Goal: Task Accomplishment & Management: Use online tool/utility

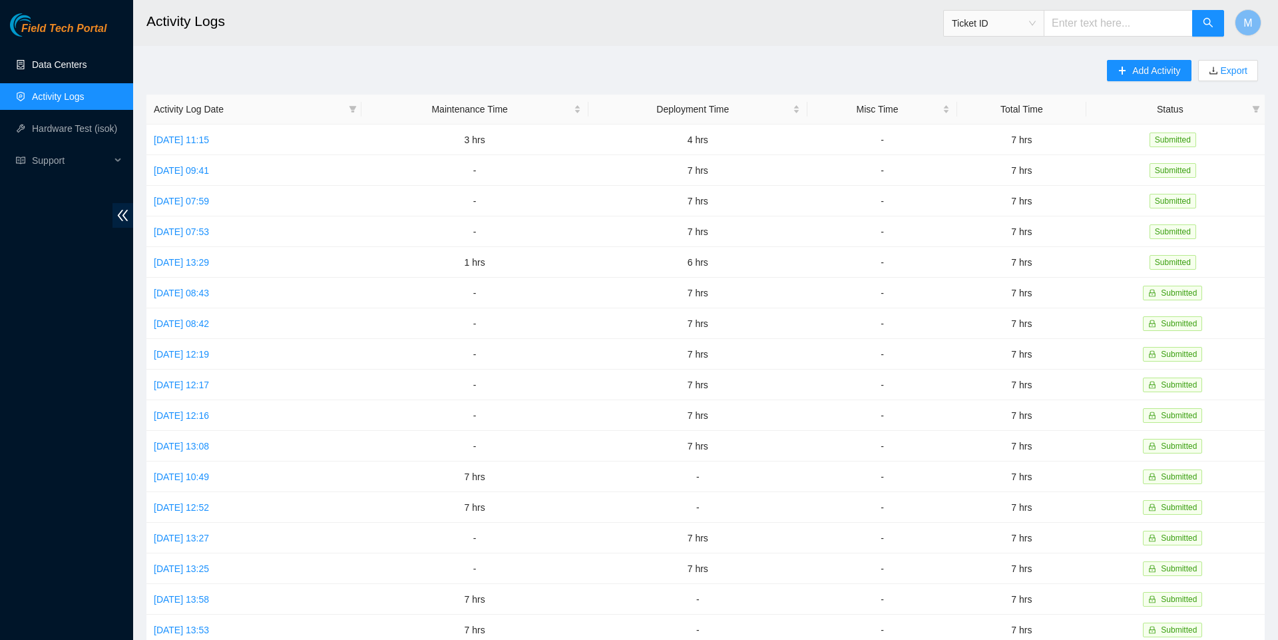
click at [87, 70] on link "Data Centers" at bounding box center [59, 64] width 55 height 11
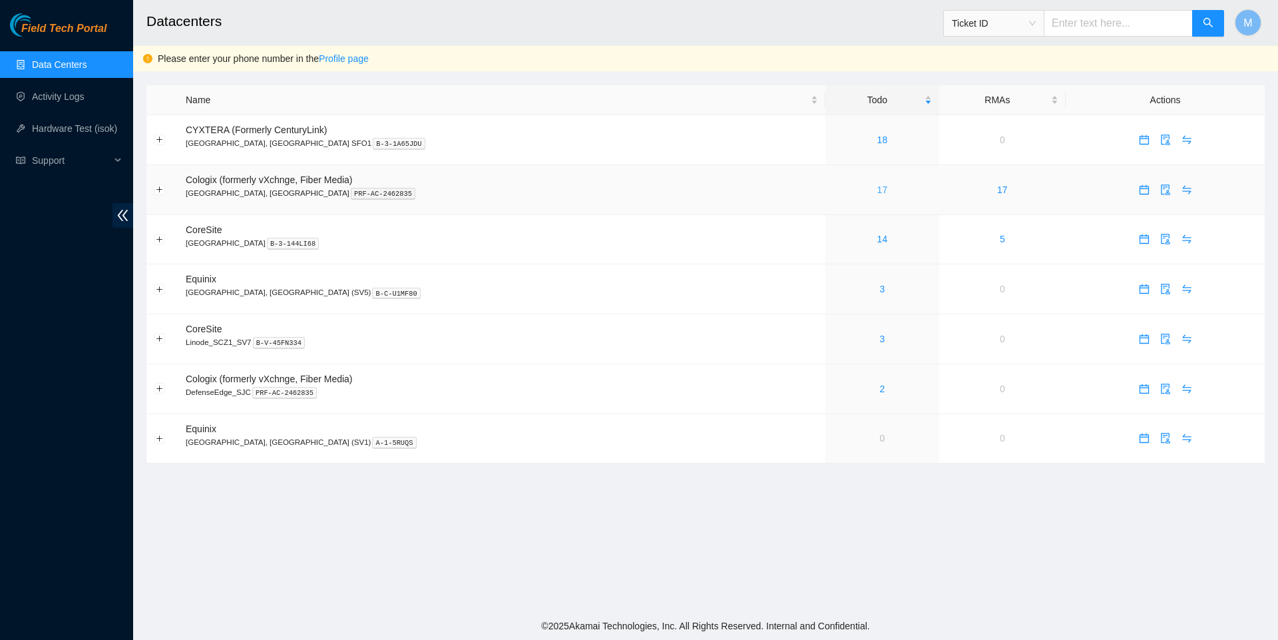
click at [878, 190] on link "17" at bounding box center [883, 189] width 11 height 11
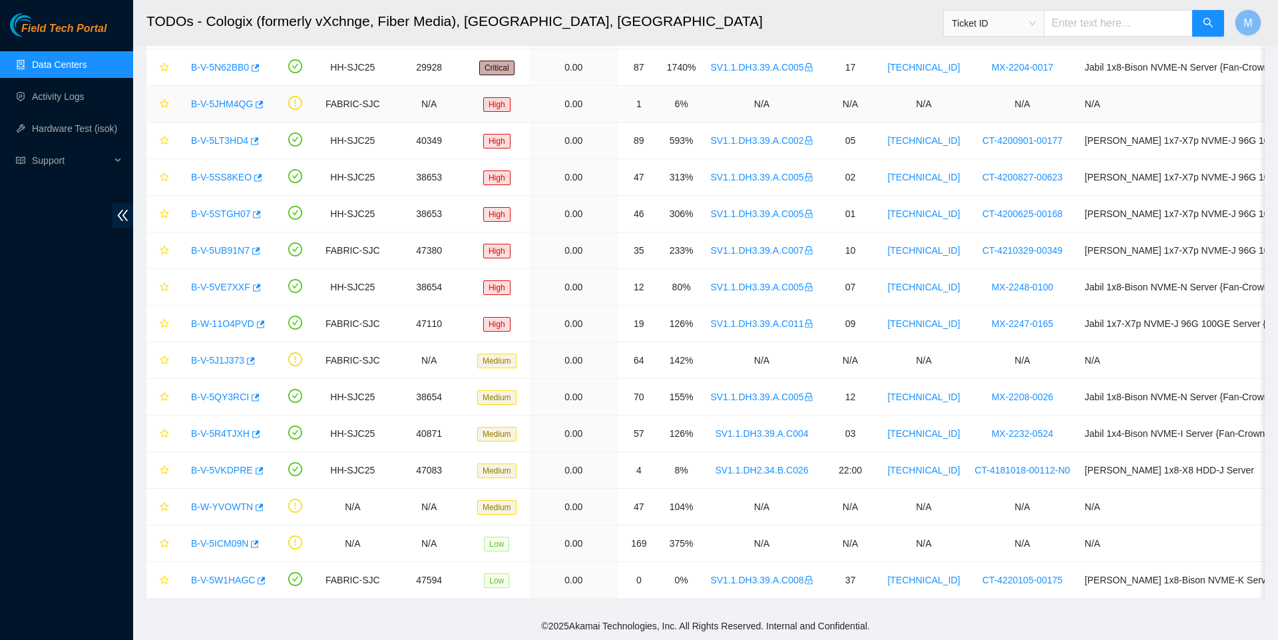
scroll to position [169, 0]
click at [225, 582] on link "B-V-5W1HAGC" at bounding box center [223, 580] width 64 height 11
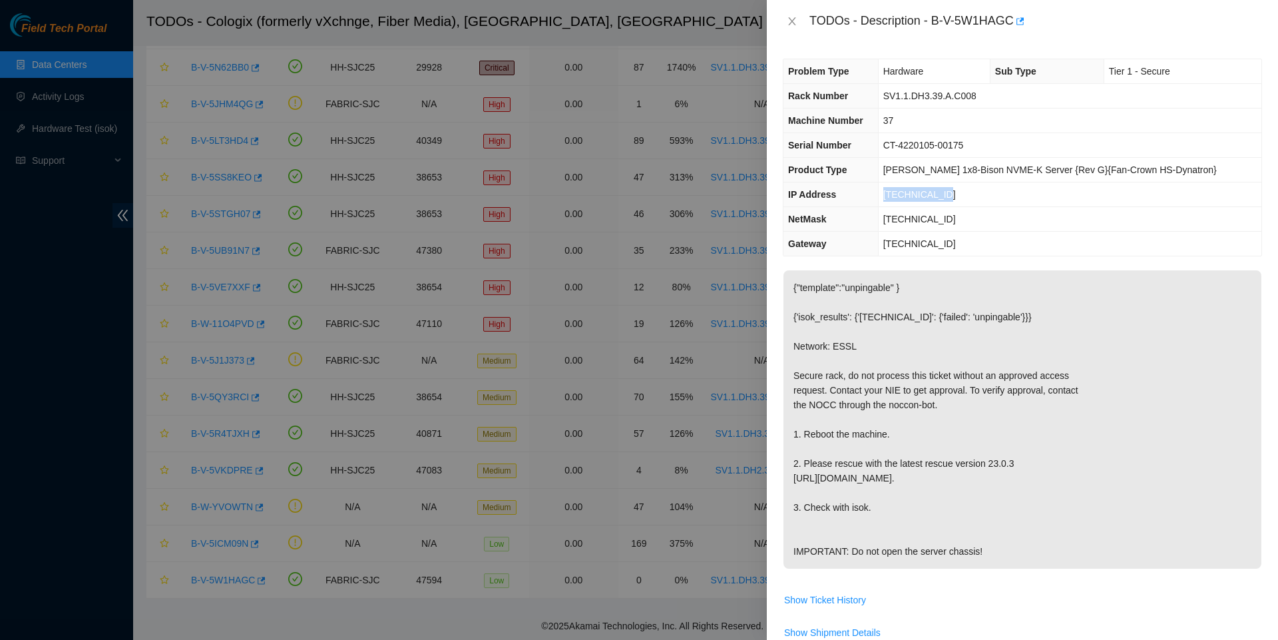
drag, startPoint x: 973, startPoint y: 196, endPoint x: 890, endPoint y: 195, distance: 82.6
click at [890, 195] on tr "IP Address [TECHNICAL_ID]" at bounding box center [1023, 194] width 478 height 25
click at [894, 198] on td "[TECHNICAL_ID]" at bounding box center [1070, 194] width 384 height 25
drag, startPoint x: 972, startPoint y: 193, endPoint x: 898, endPoint y: 199, distance: 74.8
click at [898, 199] on td "[TECHNICAL_ID]" at bounding box center [1070, 194] width 384 height 25
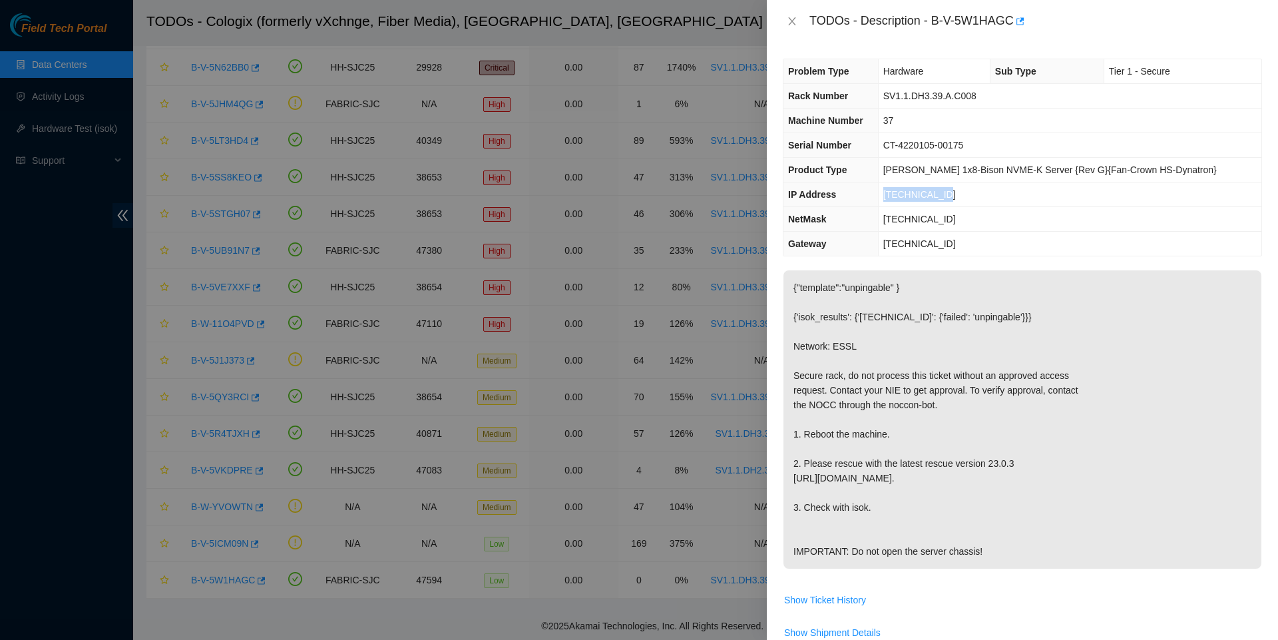
copy span "[TECHNICAL_ID]"
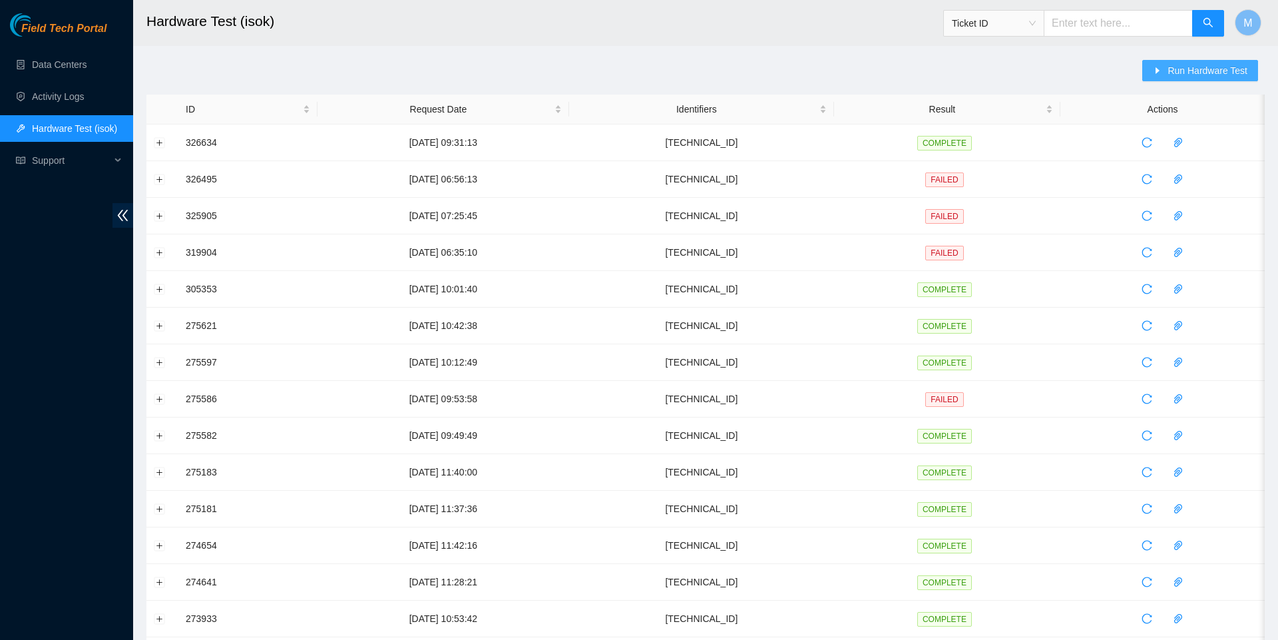
click at [1212, 73] on span "Run Hardware Test" at bounding box center [1208, 70] width 80 height 15
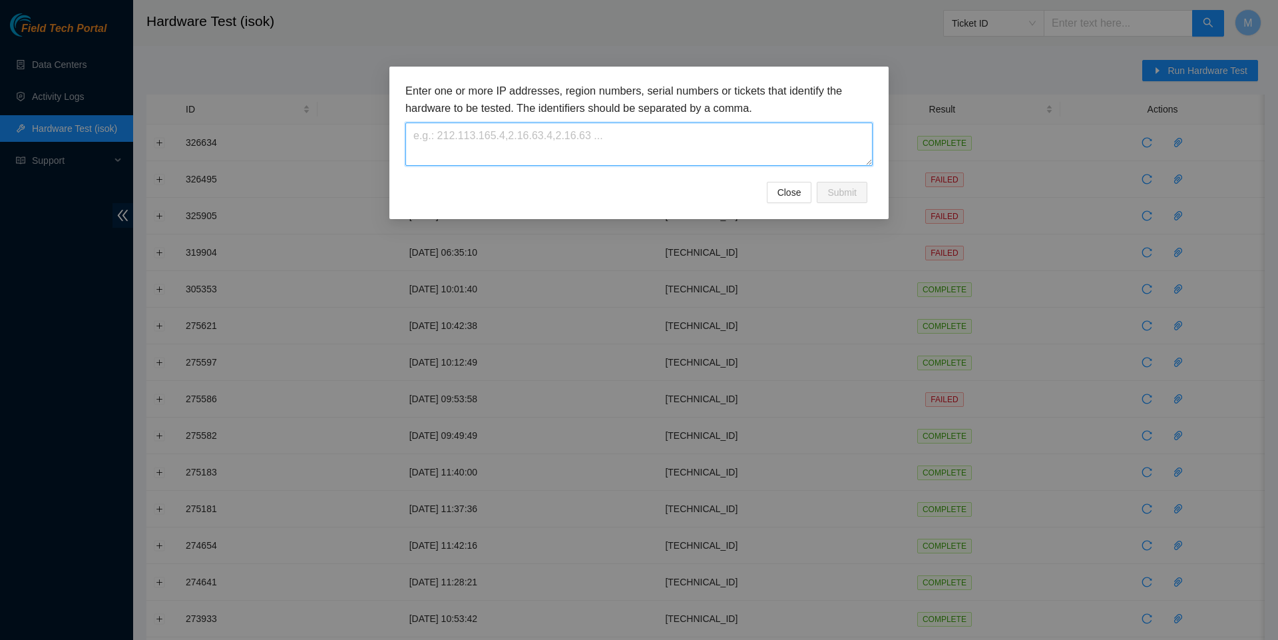
click at [631, 149] on textarea at bounding box center [638, 144] width 467 height 43
paste textarea "B-V-5W1HAGC"
type textarea "B-V-5W1HAGC"
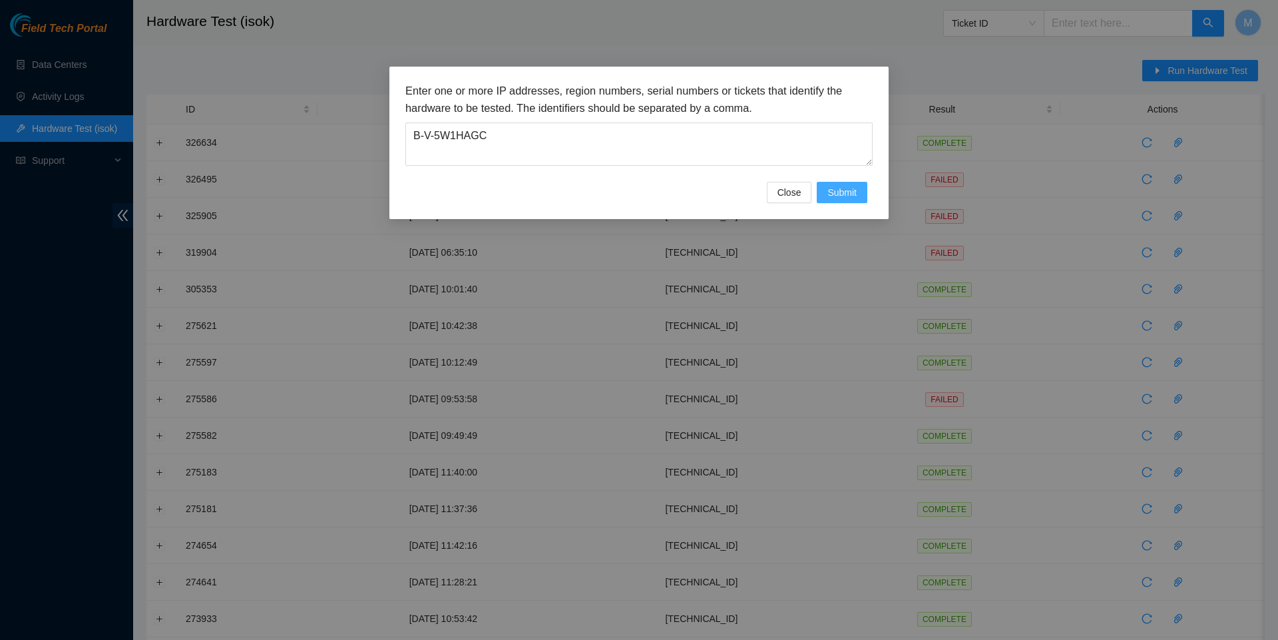
click at [838, 185] on span "Submit" at bounding box center [842, 192] width 29 height 15
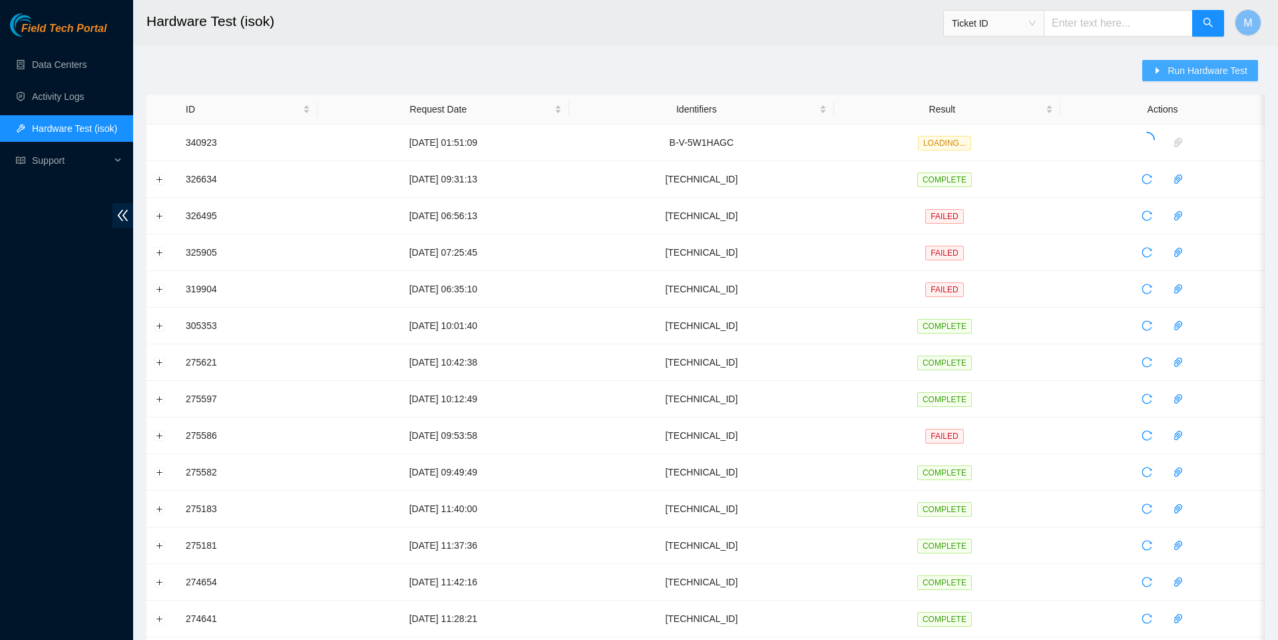
click at [1157, 73] on icon "caret-right" at bounding box center [1157, 70] width 9 height 9
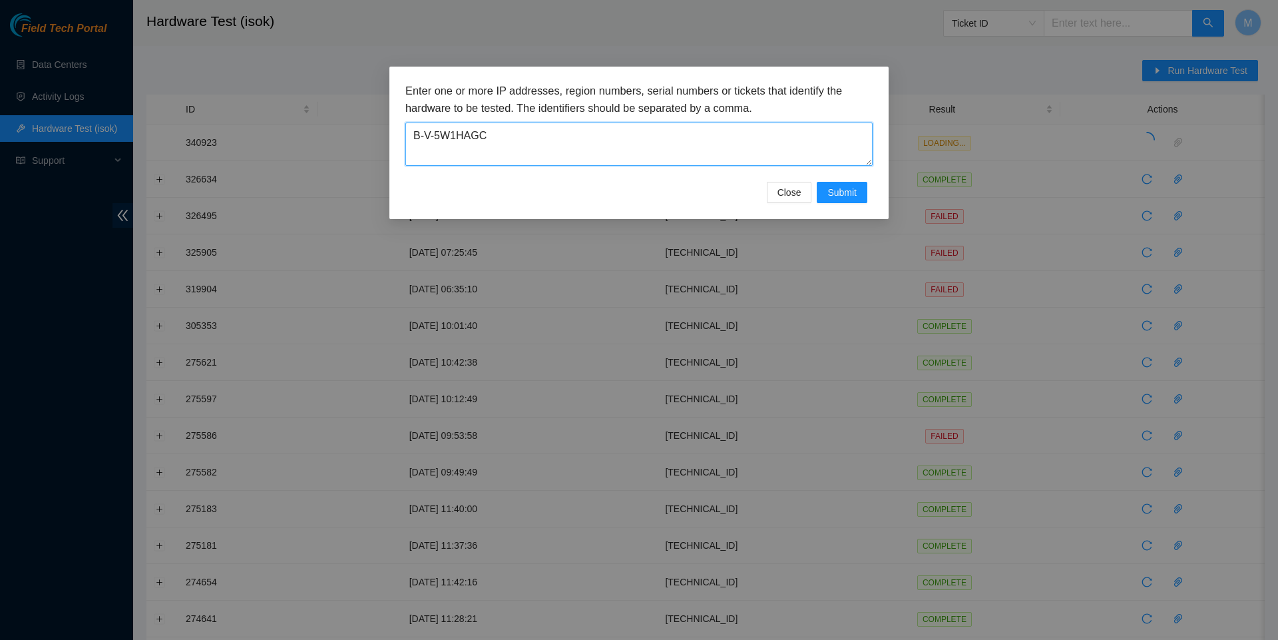
click at [653, 144] on textarea "B-V-5W1HAGC" at bounding box center [638, 144] width 467 height 43
click at [653, 145] on textarea "B-V-5W1HAGC" at bounding box center [638, 144] width 467 height 43
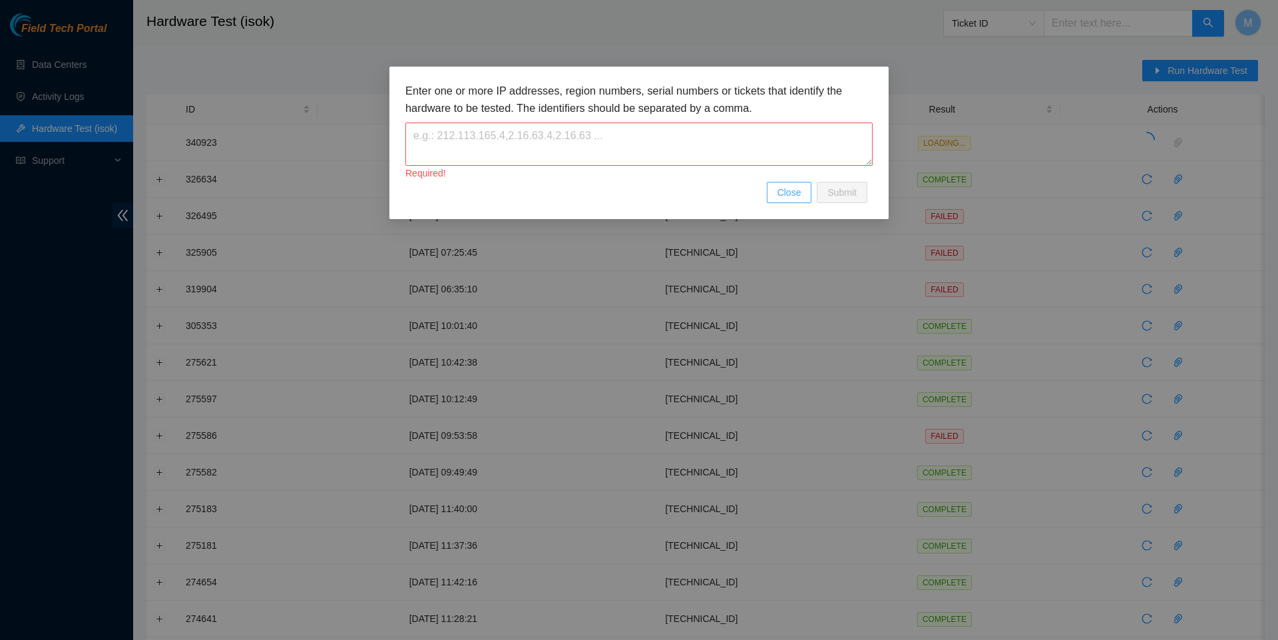
click at [767, 184] on button "Close" at bounding box center [789, 192] width 45 height 21
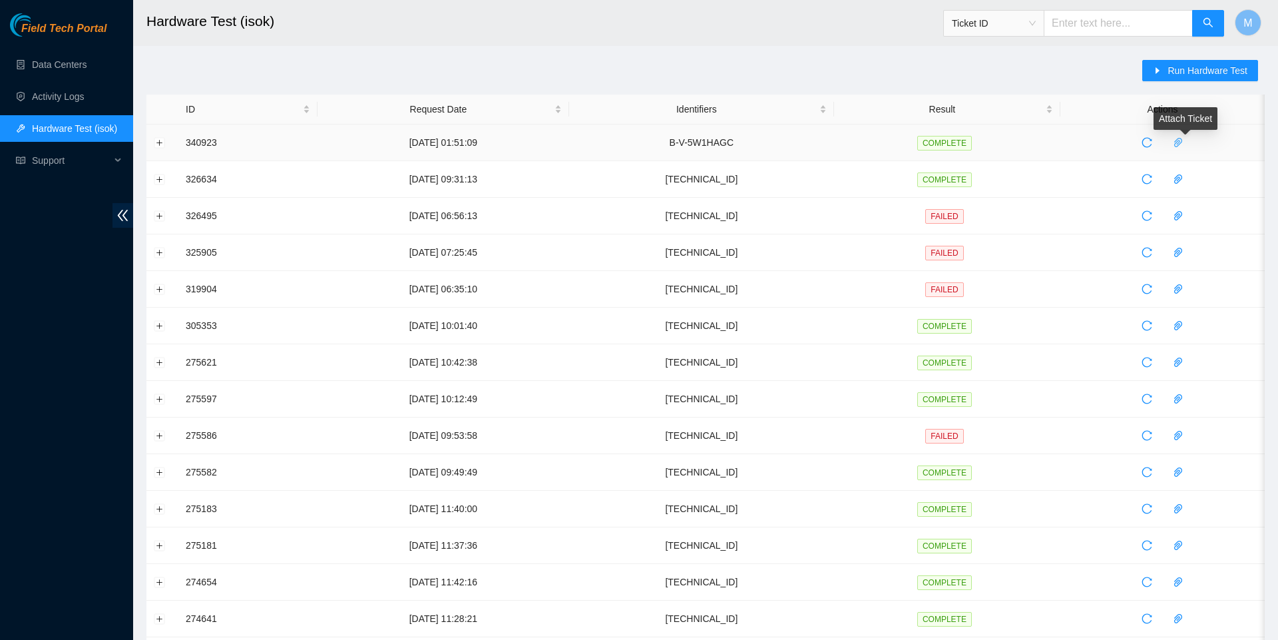
click at [1184, 139] on icon "paper-clip" at bounding box center [1178, 142] width 11 height 11
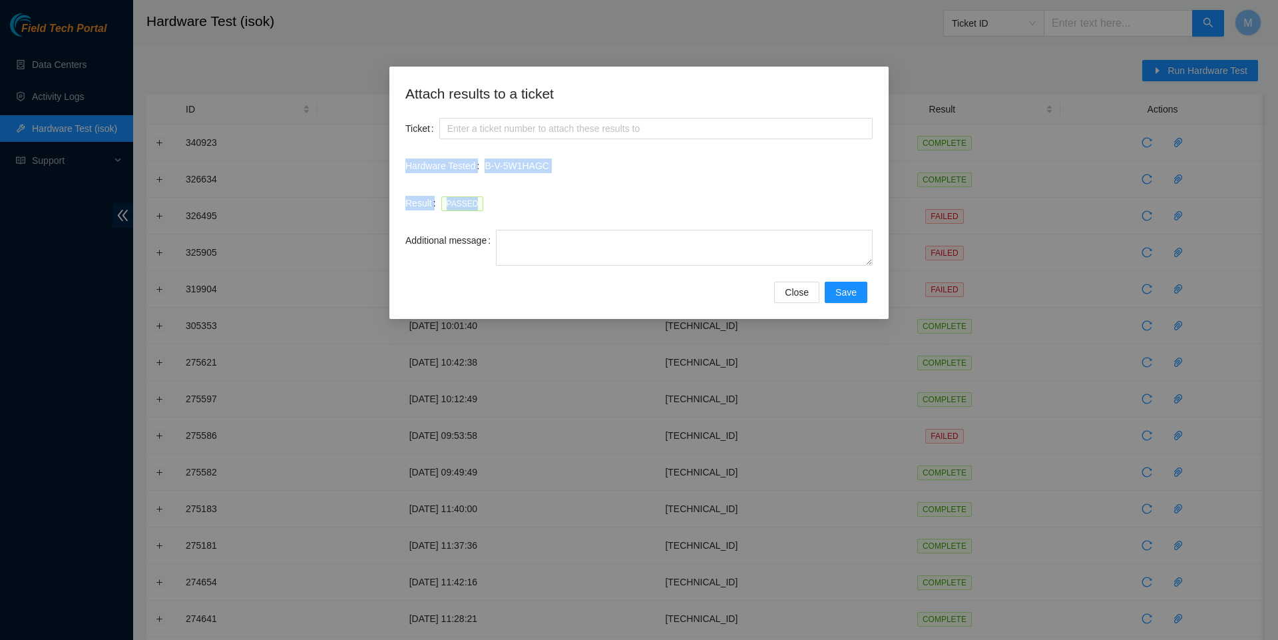
drag, startPoint x: 482, startPoint y: 206, endPoint x: 407, endPoint y: 164, distance: 85.9
click at [407, 164] on form "Ticket Hardware Tested B-V-5W1HAGC Result PASSED Additional message Close Save" at bounding box center [638, 210] width 467 height 185
copy form "Hardware Tested B-V-5W1HAGC Result PASSED"
